Goal: Task Accomplishment & Management: Manage account settings

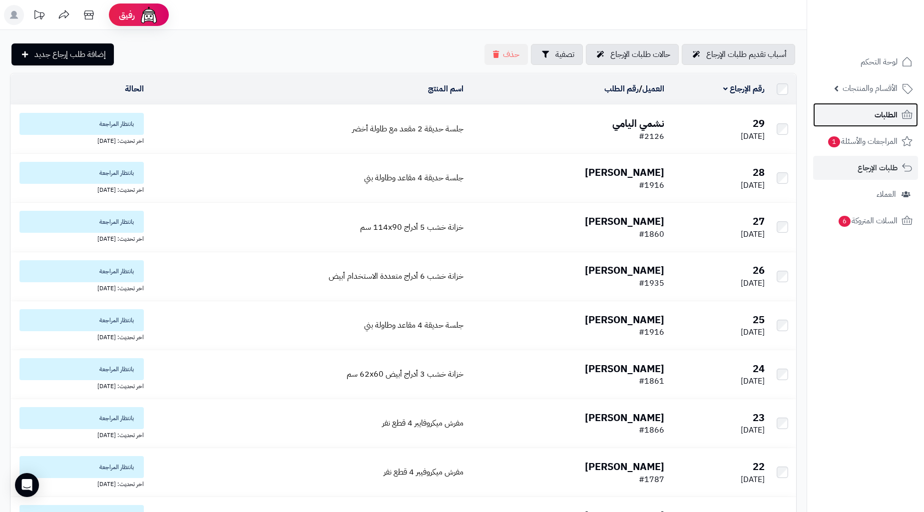
click at [879, 120] on span "الطلبات" at bounding box center [886, 115] width 23 height 14
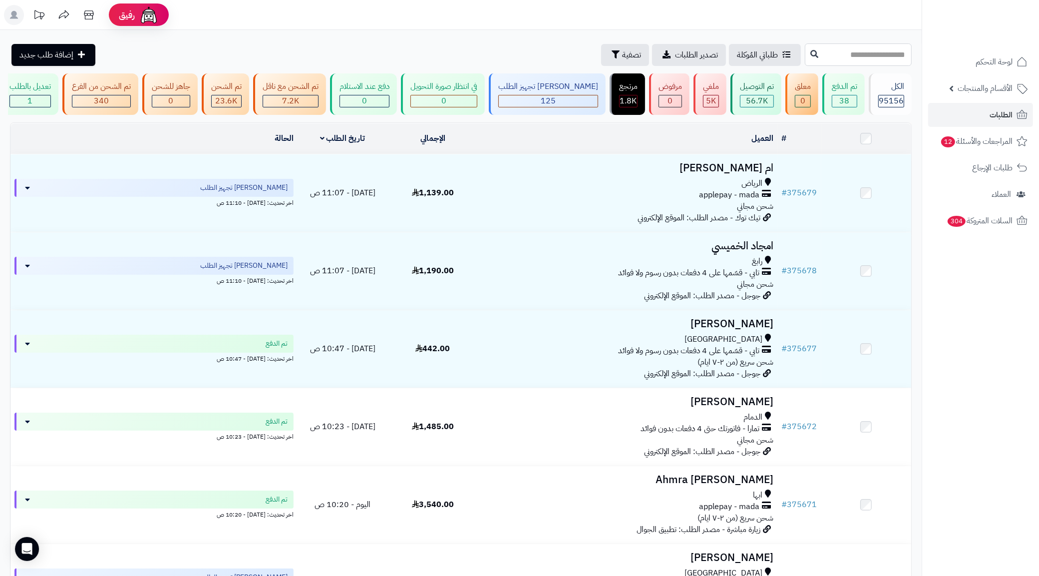
paste input "******"
type input "******"
click at [807, 58] on button at bounding box center [814, 53] width 15 height 19
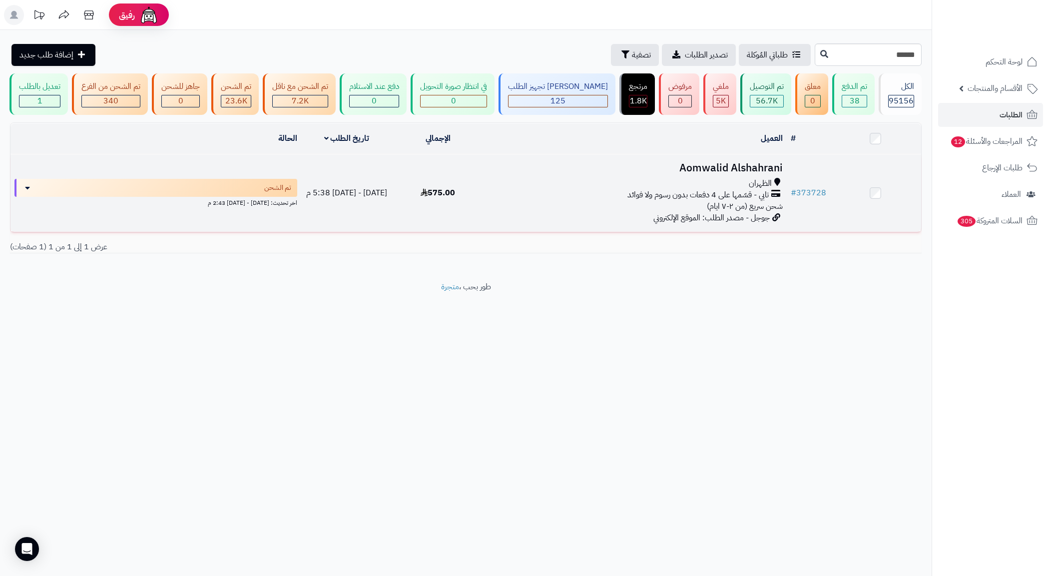
click at [727, 212] on span "شحن سريع (من ٢-٧ ايام)" at bounding box center [745, 206] width 76 height 12
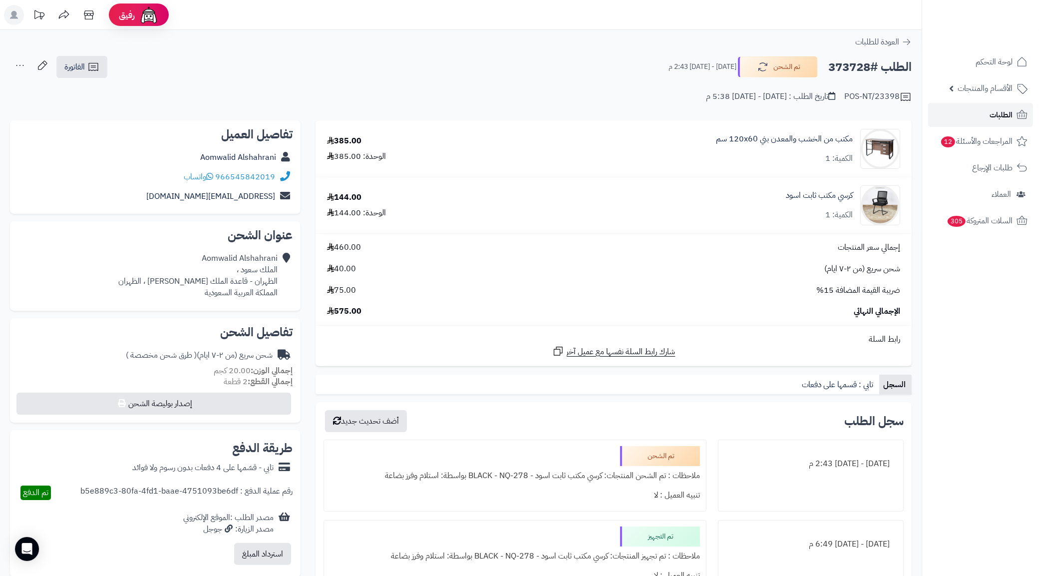
click at [972, 114] on link "الطلبات" at bounding box center [981, 115] width 105 height 24
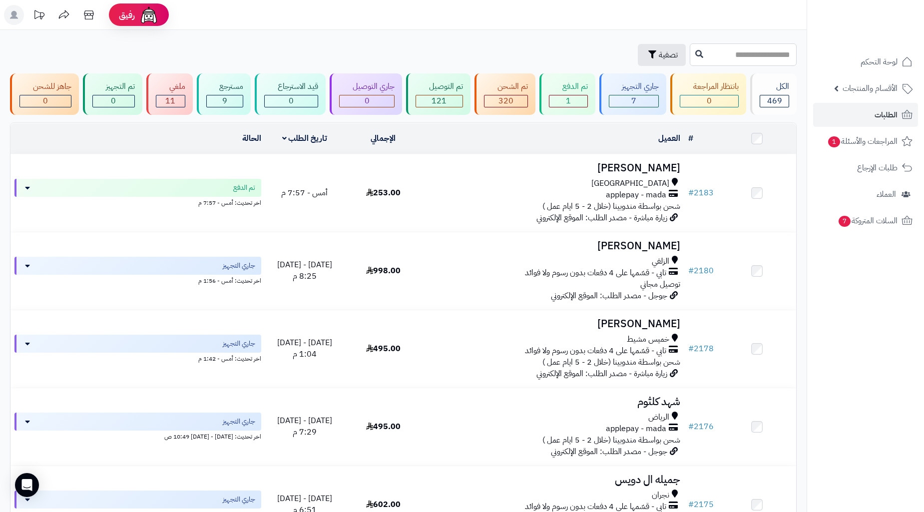
click at [690, 55] on input "text" at bounding box center [743, 54] width 107 height 22
type input "****"
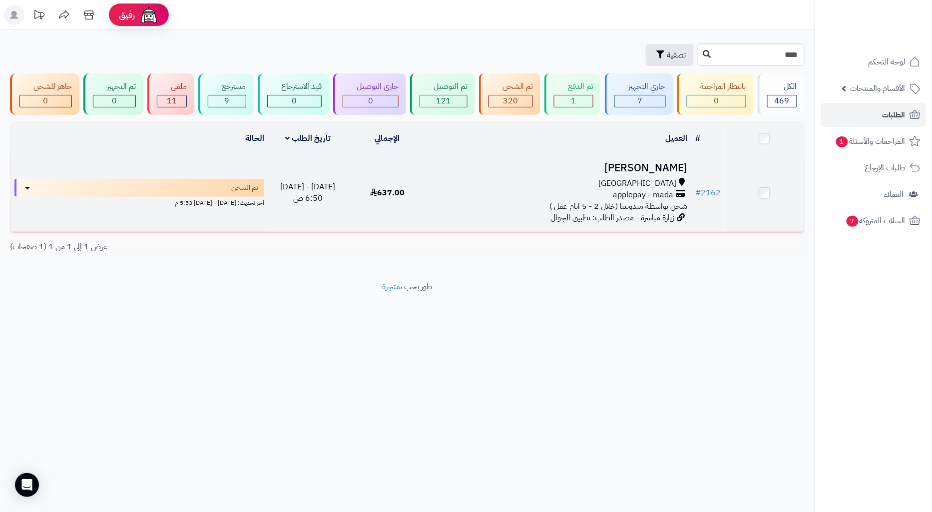
click at [590, 189] on div "applepay - mada" at bounding box center [559, 194] width 256 height 11
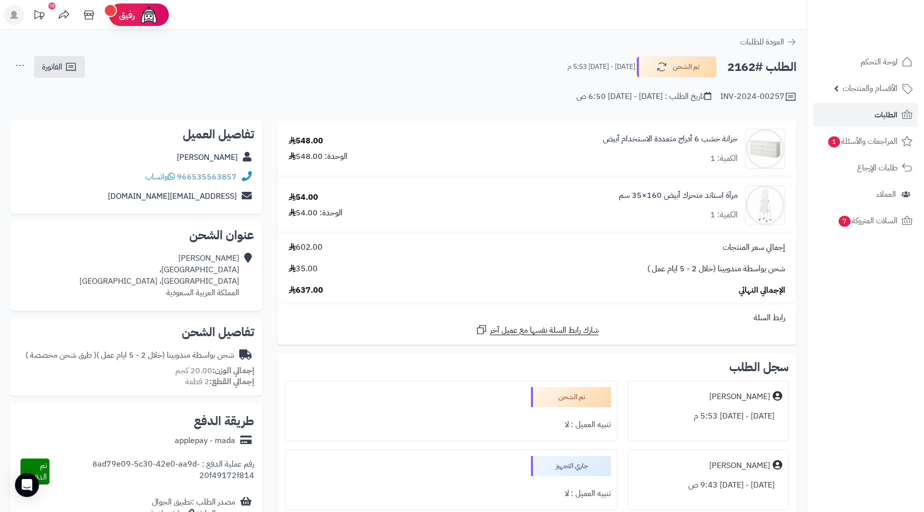
click at [93, 175] on div "966535563857 واتساب" at bounding box center [136, 176] width 236 height 19
click at [742, 67] on h2 "الطلب #2162" at bounding box center [761, 67] width 69 height 20
copy h2 "2162"
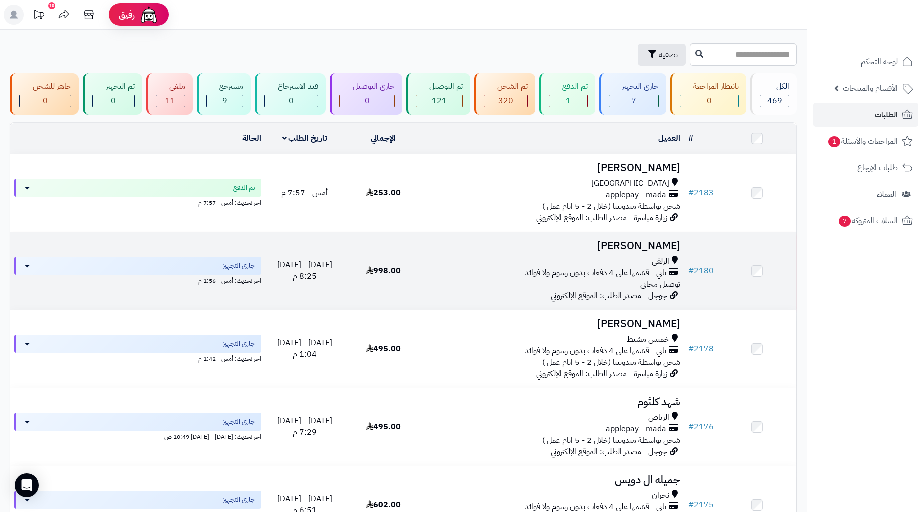
scroll to position [55, 0]
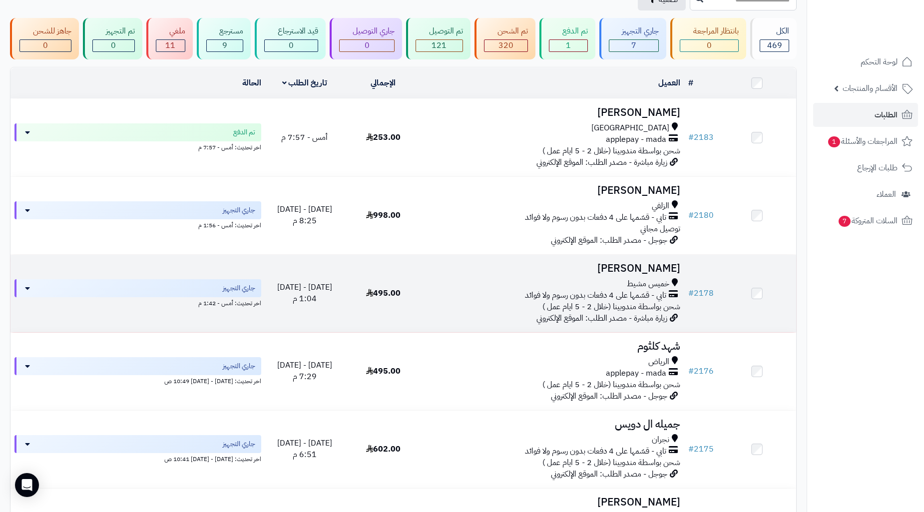
click at [639, 301] on span "شحن بواسطة مندوبينا (خلال 2 - 5 ايام عمل )" at bounding box center [611, 307] width 138 height 12
click at [643, 269] on h3 "[PERSON_NAME]" at bounding box center [554, 268] width 254 height 11
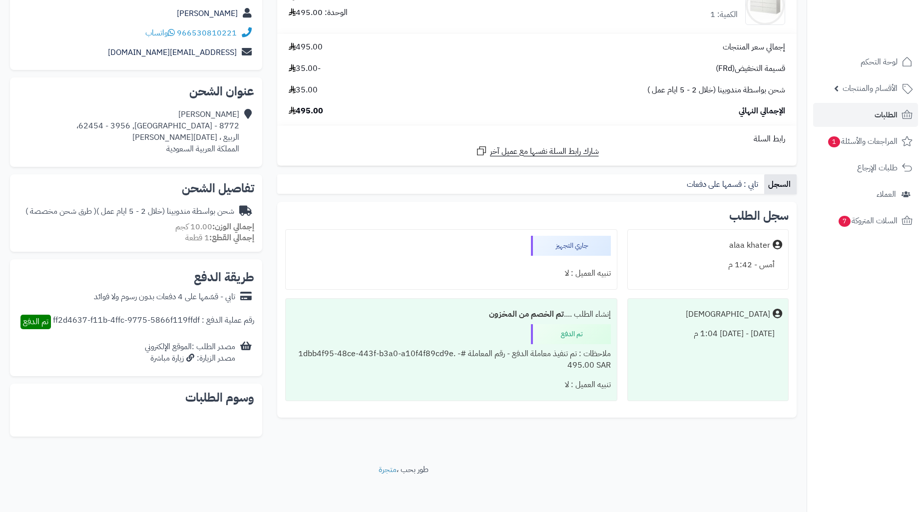
scroll to position [145, 0]
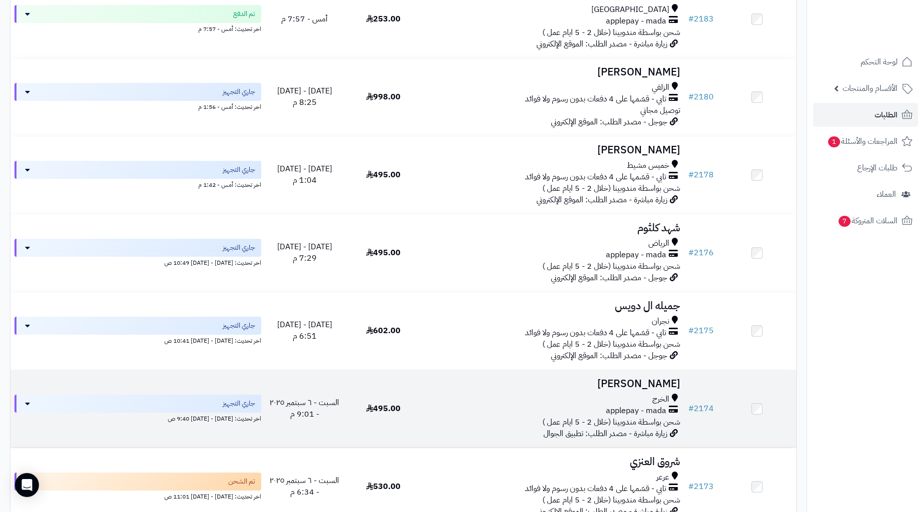
scroll to position [444, 0]
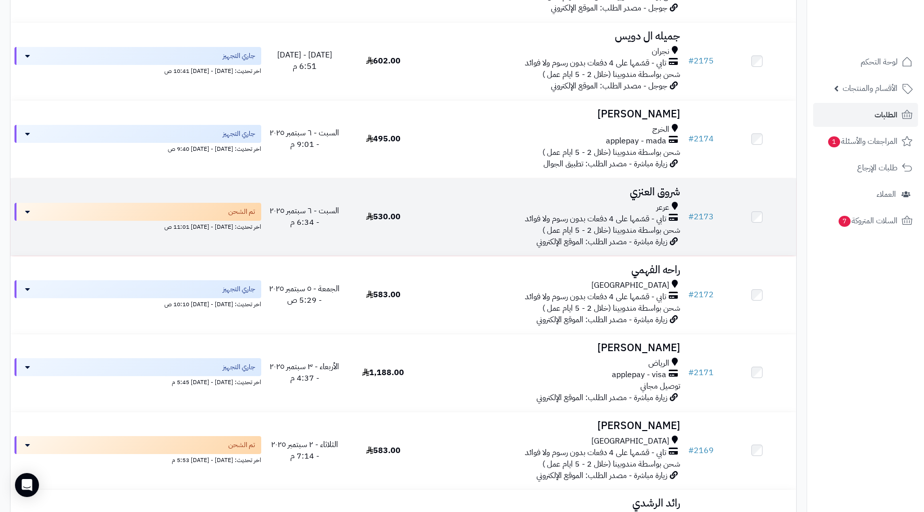
click at [655, 227] on span "شحن بواسطة مندوبينا (خلال 2 - 5 ايام عمل )" at bounding box center [611, 230] width 138 height 12
click at [657, 193] on h3 "شروق العنزي" at bounding box center [554, 191] width 254 height 11
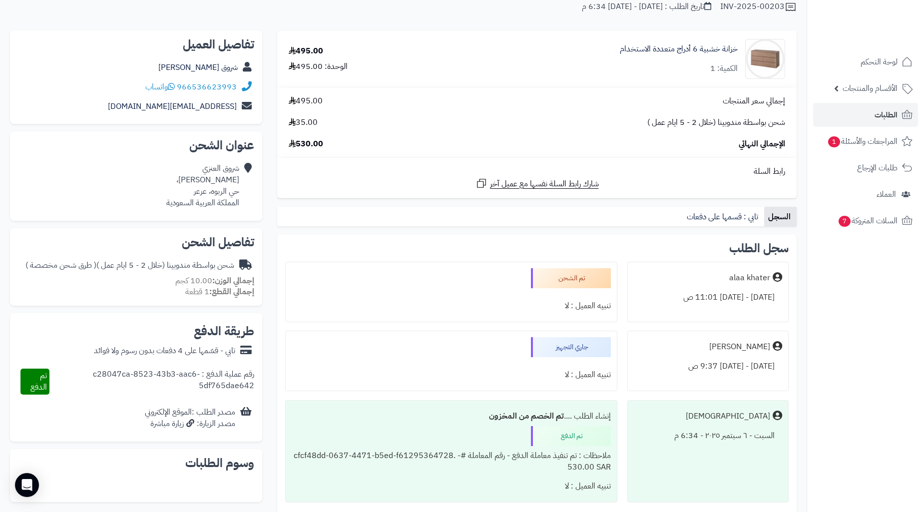
scroll to position [166, 0]
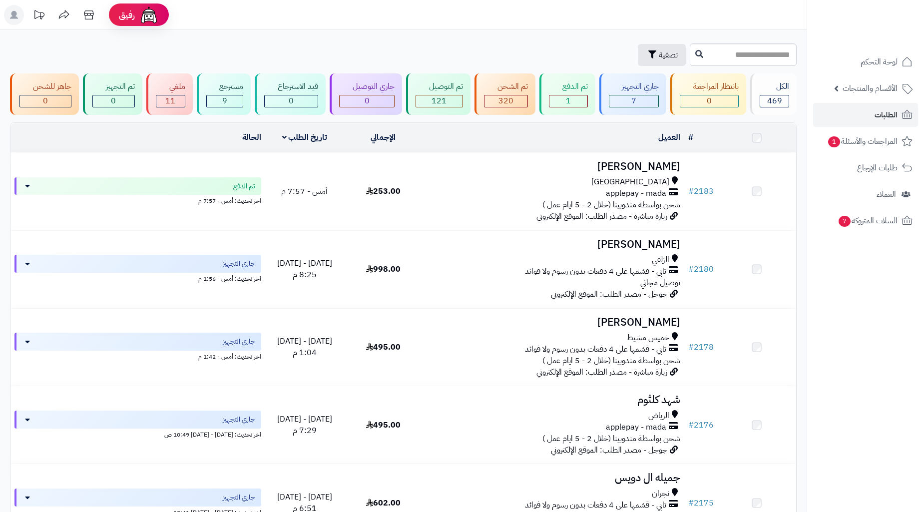
scroll to position [444, 0]
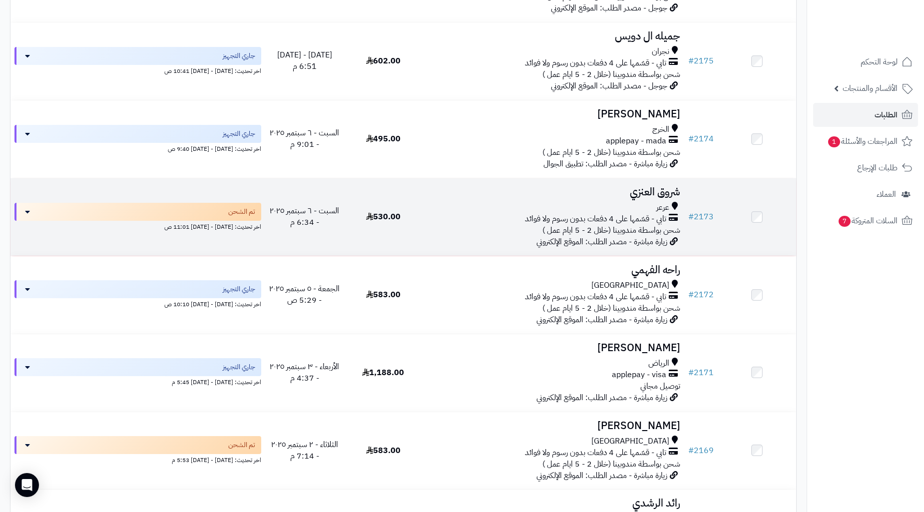
click at [566, 205] on div "عرعر" at bounding box center [554, 207] width 254 height 11
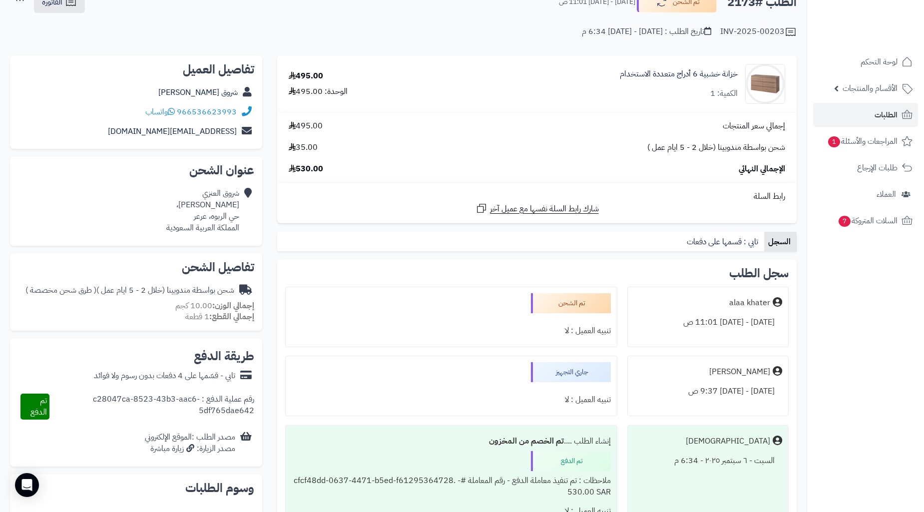
scroll to position [166, 0]
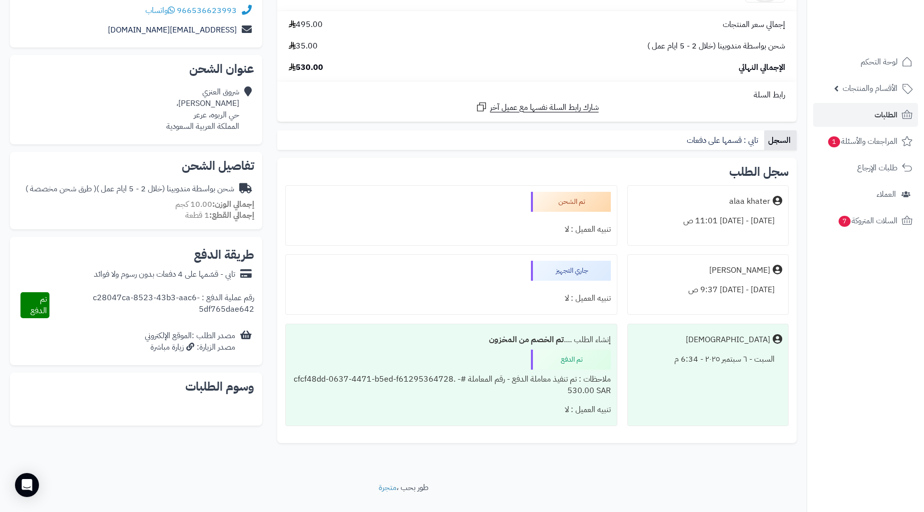
click at [573, 231] on div "تنبيه العميل : لا" at bounding box center [451, 229] width 319 height 19
drag, startPoint x: 570, startPoint y: 230, endPoint x: 554, endPoint y: 229, distance: 16.0
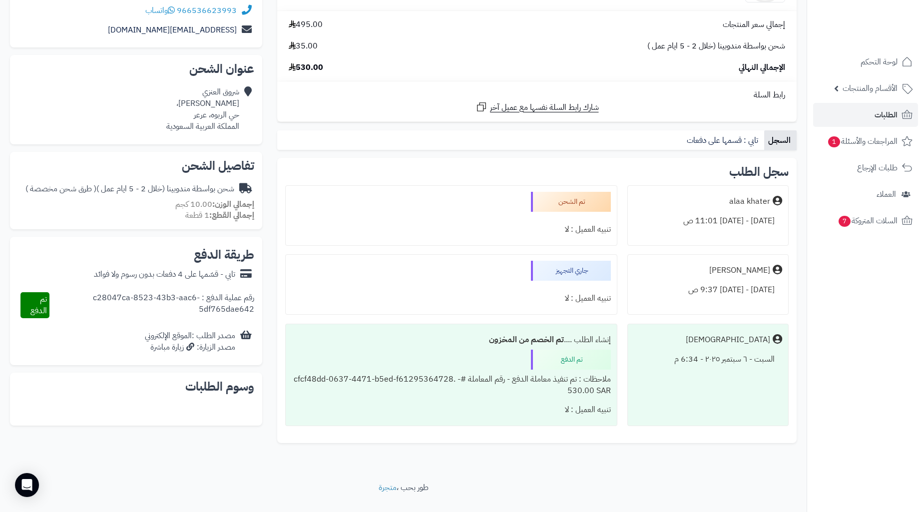
click at [554, 229] on div "تنبيه العميل : لا" at bounding box center [451, 229] width 319 height 19
click at [608, 231] on div "تنبيه العميل : لا" at bounding box center [451, 229] width 319 height 19
click at [574, 232] on div "تنبيه العميل : لا" at bounding box center [451, 229] width 319 height 19
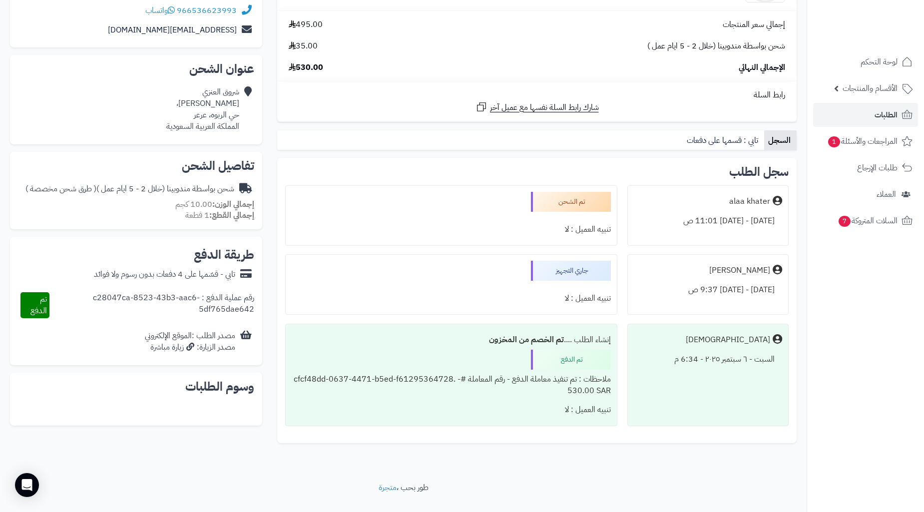
drag, startPoint x: 530, startPoint y: 258, endPoint x: 598, endPoint y: 259, distance: 68.4
click at [598, 259] on div "جاري التجهيز تنبيه العميل : لا" at bounding box center [451, 284] width 332 height 60
click at [423, 260] on div "جاري التجهيز تنبيه العميل : لا" at bounding box center [451, 284] width 332 height 60
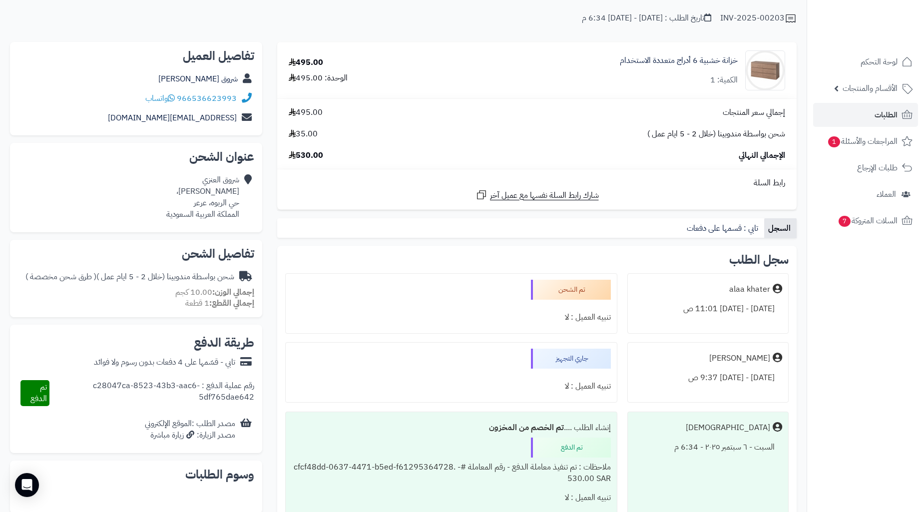
scroll to position [0, 0]
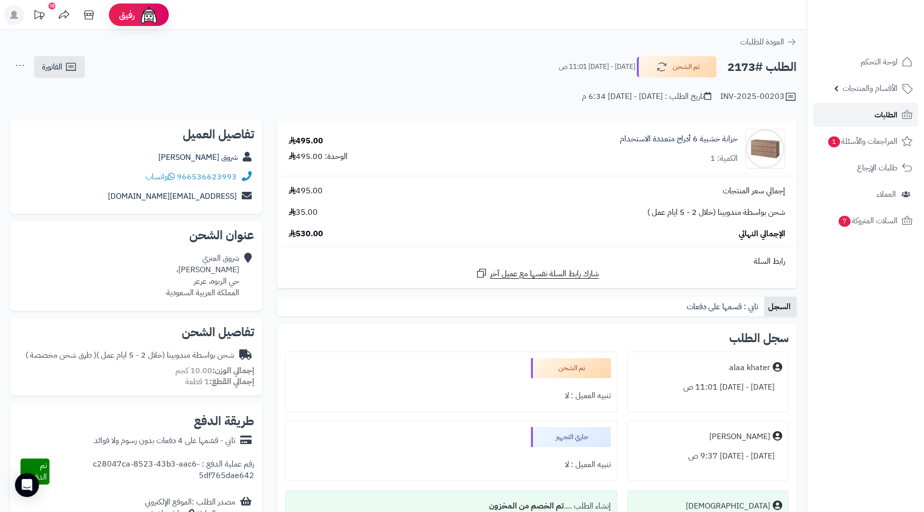
click at [868, 113] on link "الطلبات" at bounding box center [865, 115] width 105 height 24
